Goal: Task Accomplishment & Management: Manage account settings

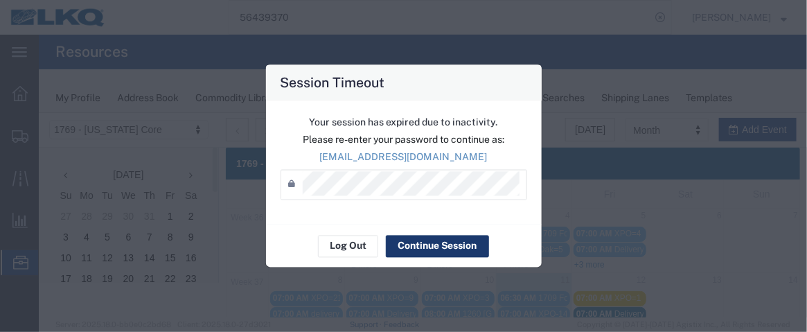
scroll to position [139, 0]
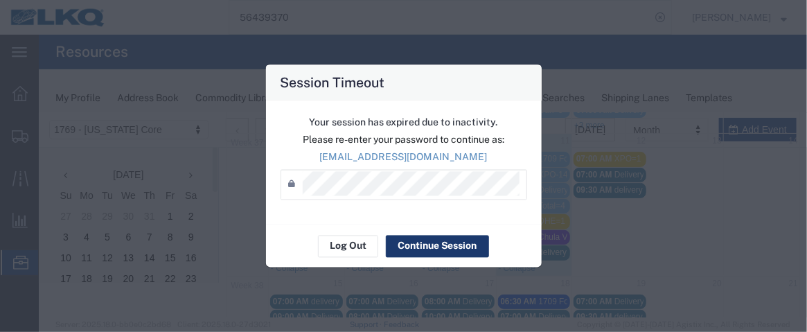
click at [427, 244] on button "Continue Session" at bounding box center [437, 246] width 103 height 22
click at [408, 237] on button "Continue Session" at bounding box center [437, 246] width 103 height 22
click at [420, 245] on button "Continue Session" at bounding box center [437, 246] width 103 height 22
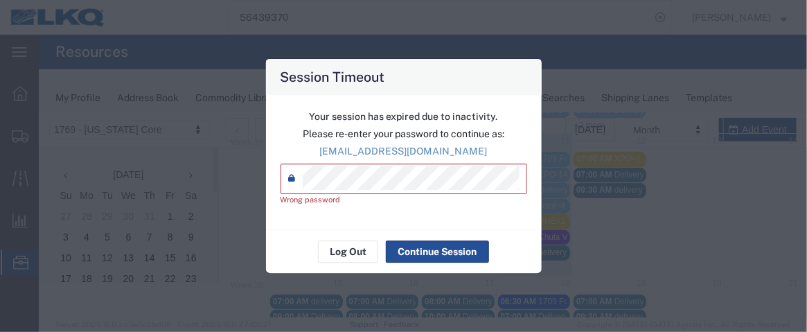
click at [268, 186] on div "Your session has expired due to inactivity. Please re-enter your password to co…" at bounding box center [404, 162] width 276 height 135
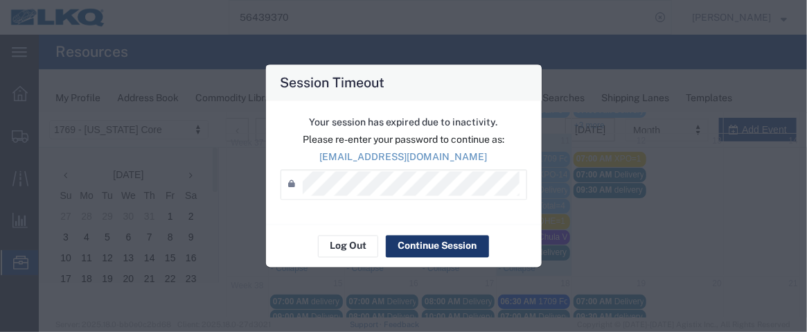
click at [406, 241] on button "Continue Session" at bounding box center [437, 246] width 103 height 22
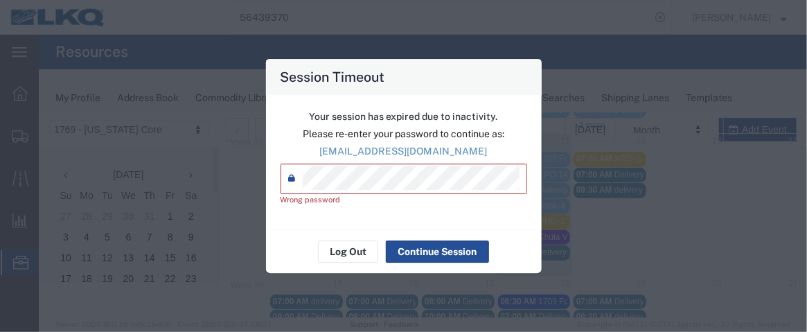
click at [150, 175] on div "Session Timeout Your session has expired due to inactivity. Please re-enter you…" at bounding box center [403, 166] width 807 height 332
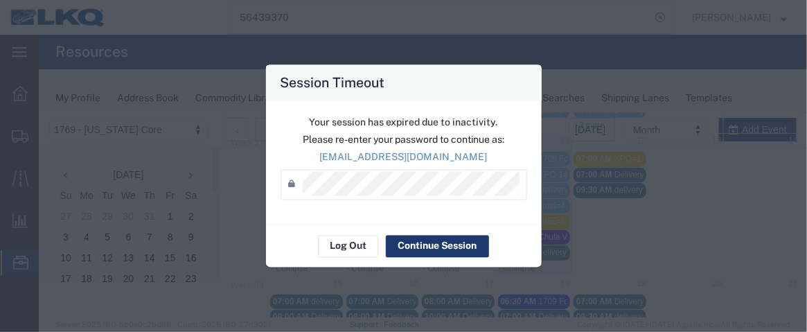
click at [472, 243] on button "Continue Session" at bounding box center [437, 246] width 103 height 22
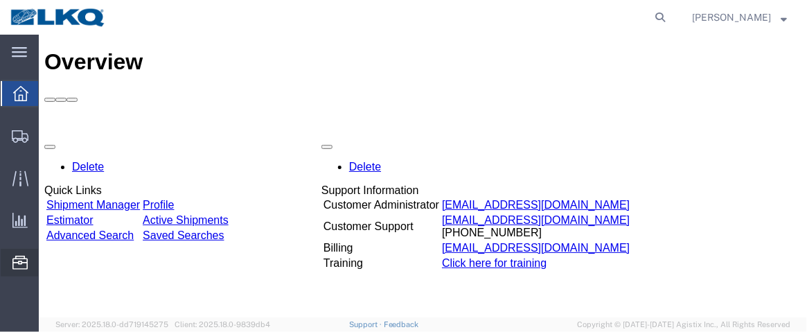
click at [0, 0] on span "Location Appointment" at bounding box center [0, 0] width 0 height 0
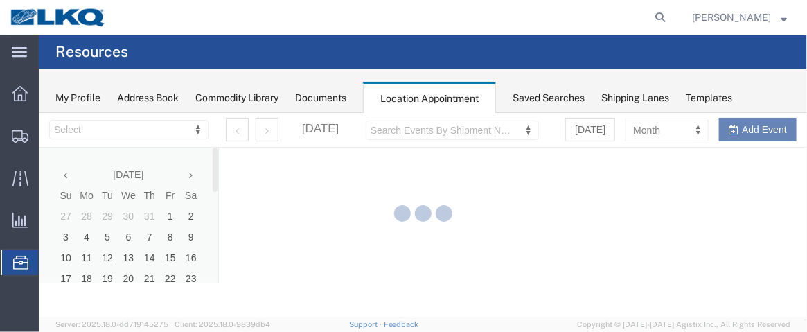
select select "28716"
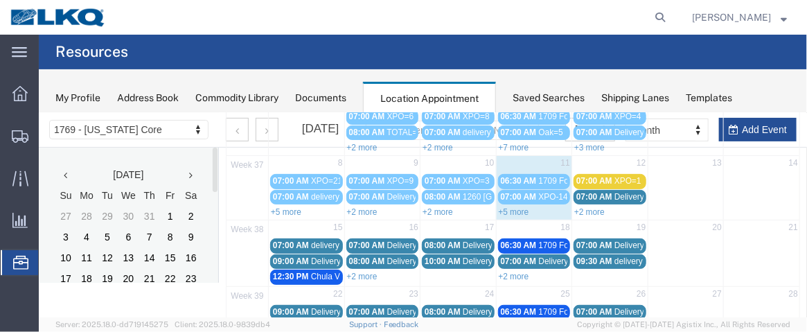
scroll to position [124, 0]
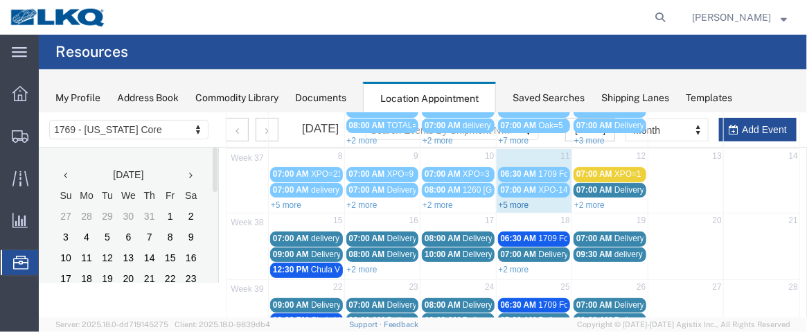
click at [519, 202] on link "+5 more" at bounding box center [513, 204] width 30 height 10
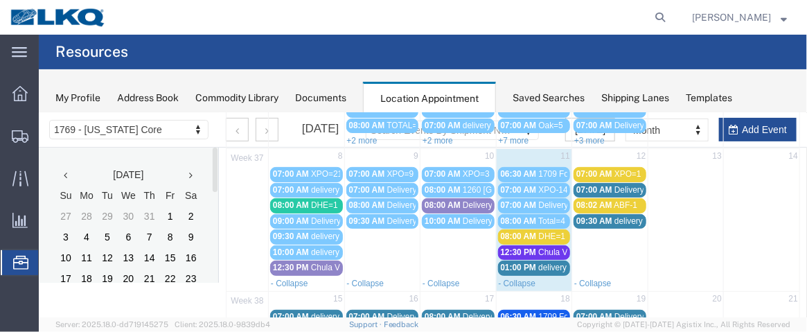
drag, startPoint x: 542, startPoint y: 232, endPoint x: 522, endPoint y: 233, distance: 20.8
click at [522, 233] on span "08:00 AM" at bounding box center [518, 236] width 36 height 10
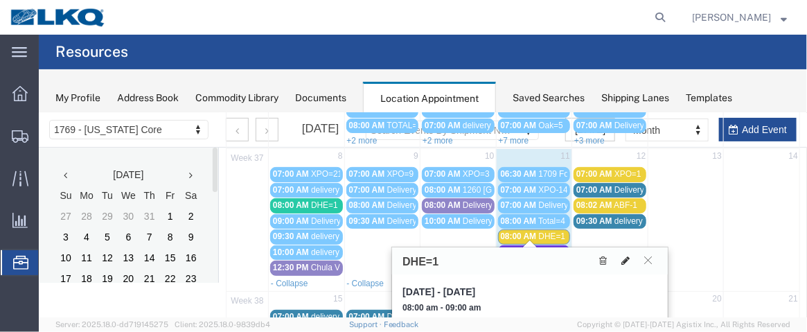
click at [621, 255] on icon at bounding box center [625, 260] width 8 height 10
select select "1"
select select "25"
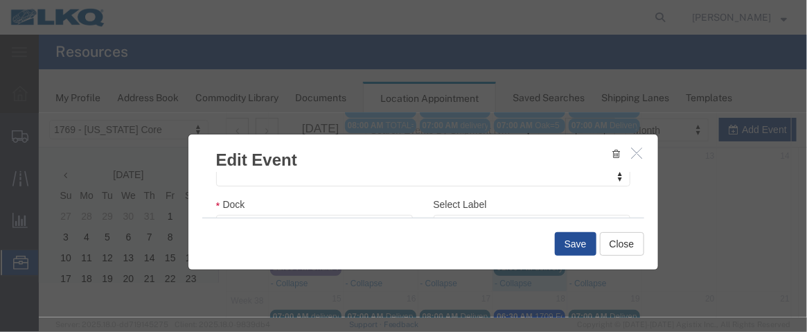
scroll to position [244, 0]
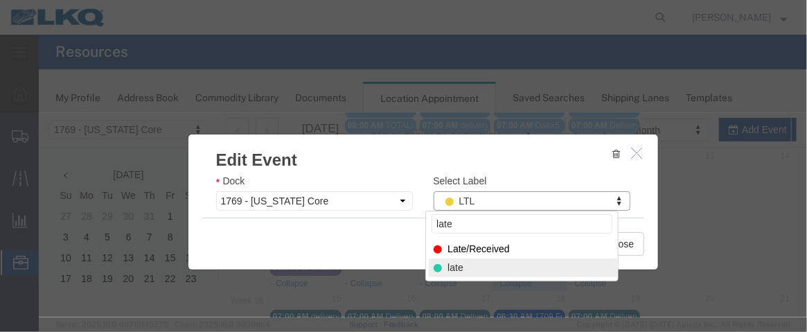
type input "late"
select select "120"
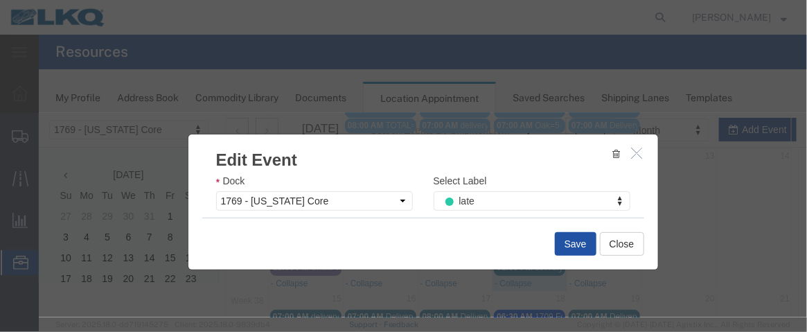
click at [573, 237] on button "Save" at bounding box center [575, 243] width 42 height 24
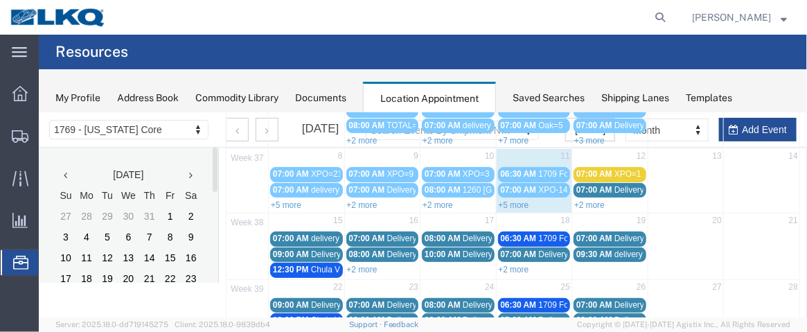
click at [506, 199] on link "+5 more" at bounding box center [513, 204] width 30 height 10
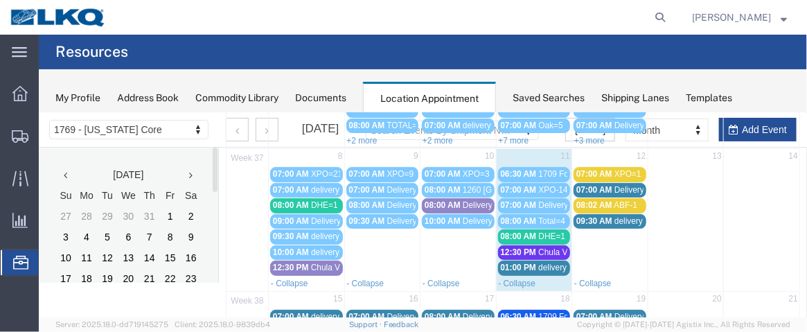
click at [517, 263] on span "01:00 PM" at bounding box center [518, 267] width 36 height 10
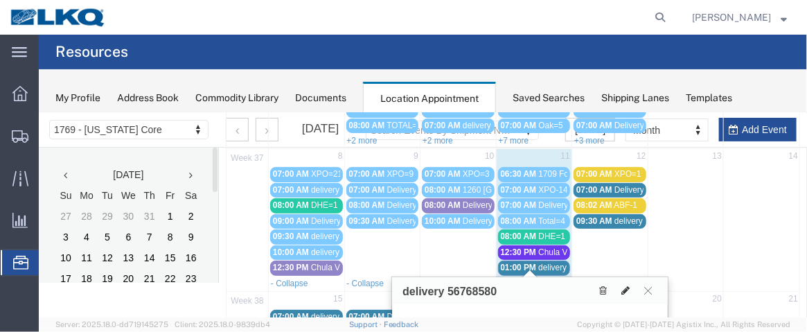
click at [627, 288] on icon at bounding box center [625, 290] width 8 height 10
select select "1"
select select
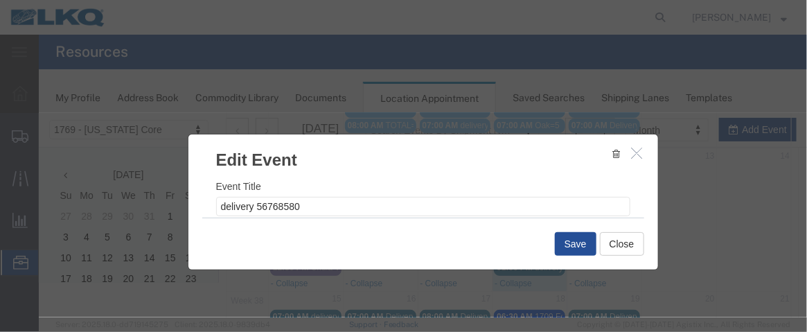
select select
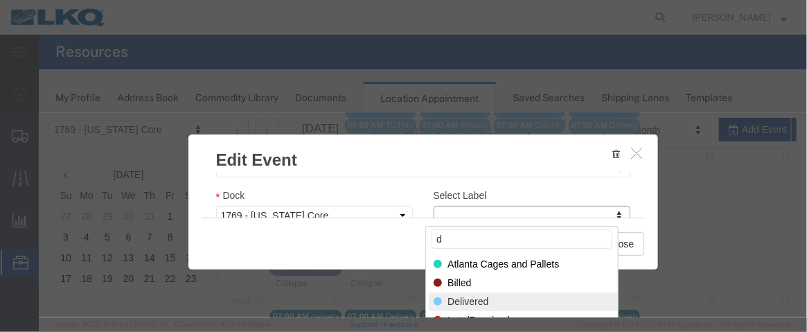
type input "d"
select select "40"
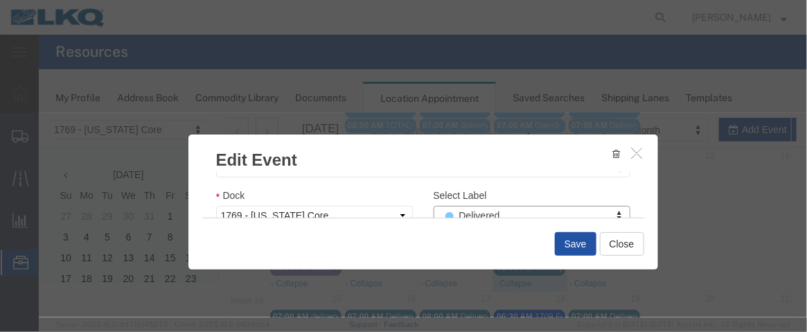
click at [572, 240] on button "Save" at bounding box center [575, 243] width 42 height 24
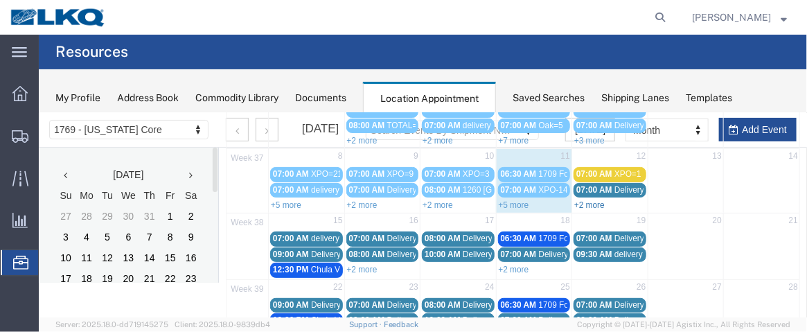
click at [580, 200] on link "+2 more" at bounding box center [588, 204] width 30 height 10
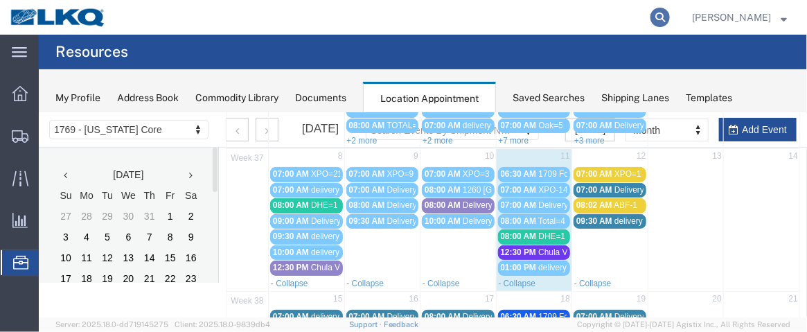
click at [661, 15] on icon at bounding box center [659, 17] width 19 height 19
type input "56794990"
click at [668, 23] on icon at bounding box center [659, 17] width 19 height 19
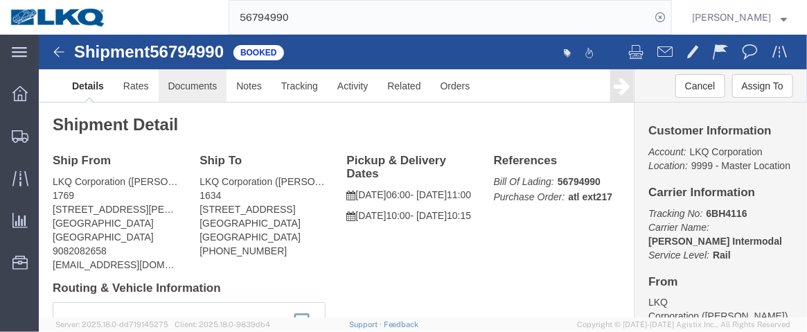
click link "Documents"
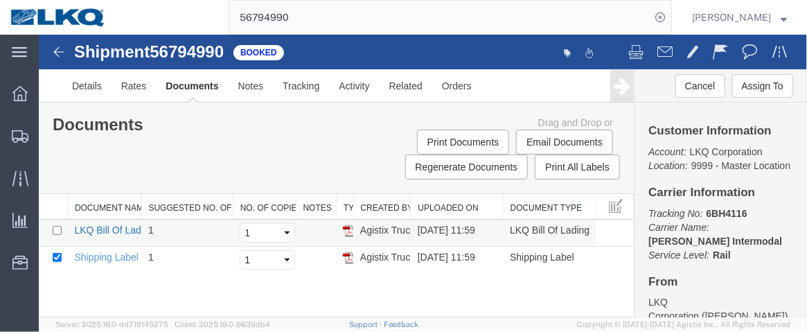
click at [100, 224] on link "LKQ Bill Of Lading" at bounding box center [113, 229] width 80 height 11
